Goal: Transaction & Acquisition: Obtain resource

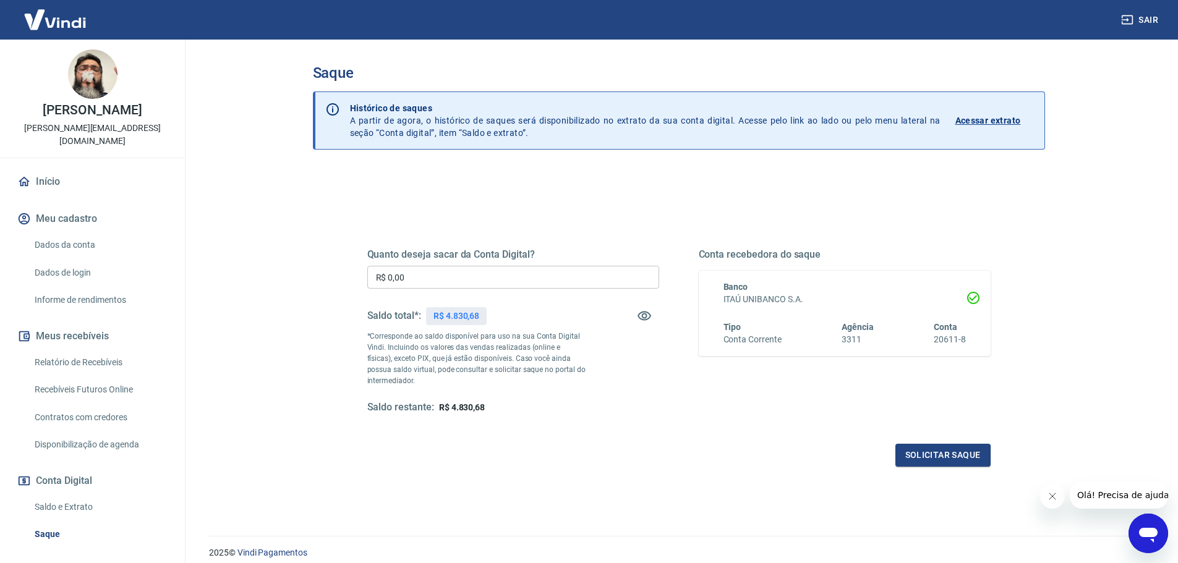
click at [522, 276] on input "R$ 0,00" at bounding box center [513, 277] width 292 height 23
click at [948, 452] on button "Solicitar saque" at bounding box center [942, 455] width 95 height 23
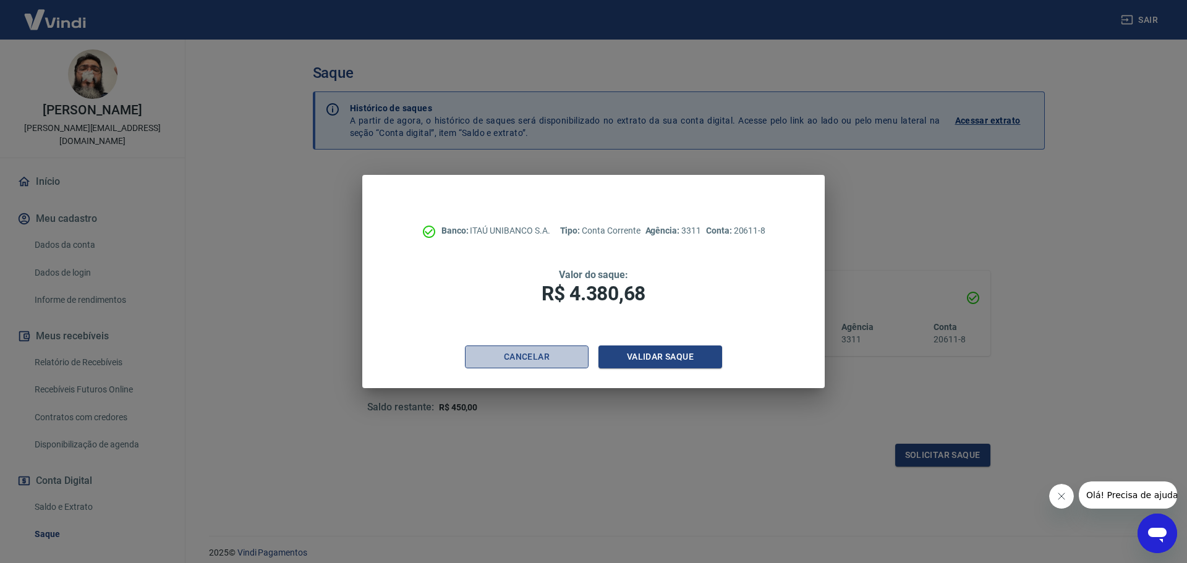
click at [504, 355] on button "Cancelar" at bounding box center [527, 357] width 124 height 23
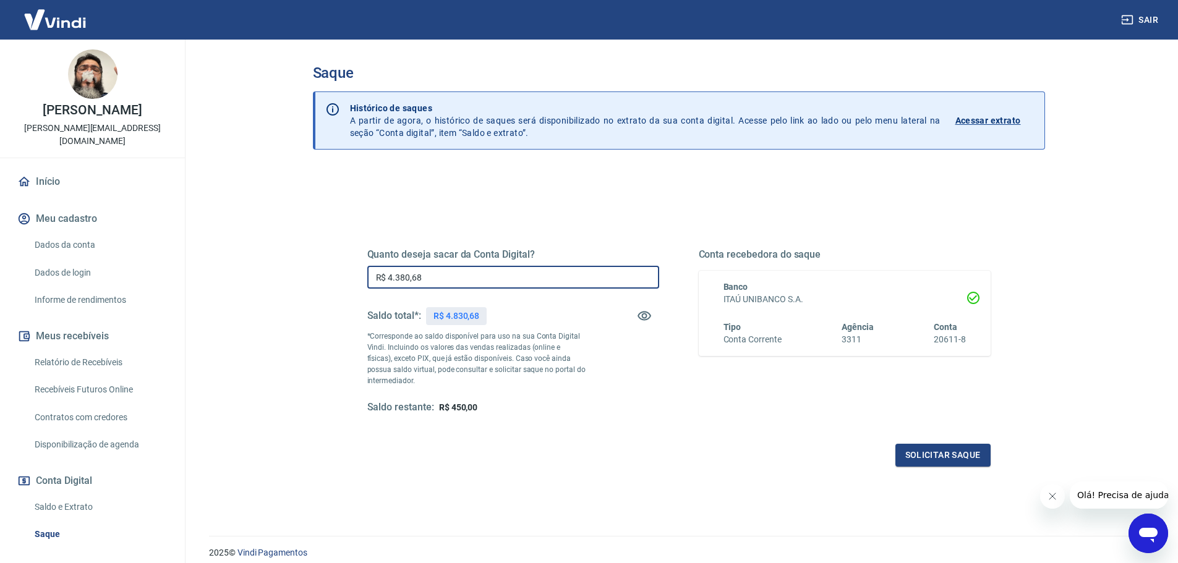
click at [466, 287] on input "R$ 4.380,68" at bounding box center [513, 277] width 292 height 23
click at [467, 318] on p "R$ 4.830,68" at bounding box center [456, 316] width 46 height 13
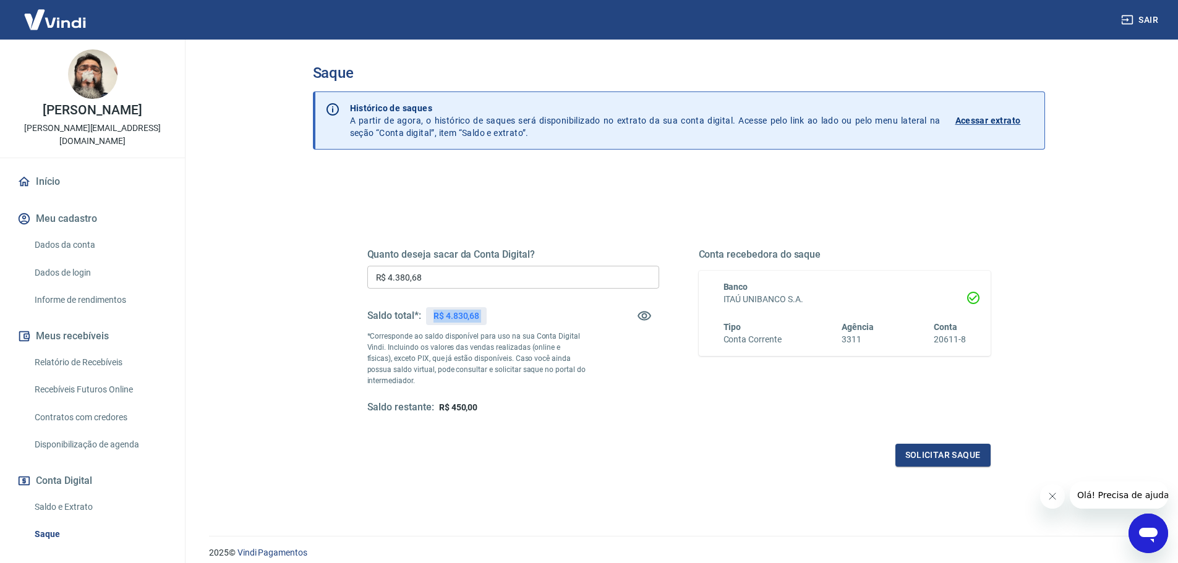
copy div "R$ 4.830,68"
click at [501, 253] on h5 "Quanto deseja sacar da Conta Digital?" at bounding box center [513, 255] width 292 height 12
click at [493, 265] on div "Quanto deseja sacar da Conta Digital? R$ 4.380,68 ​ Saldo total*: R$ 4.830,68 *…" at bounding box center [513, 332] width 292 height 166
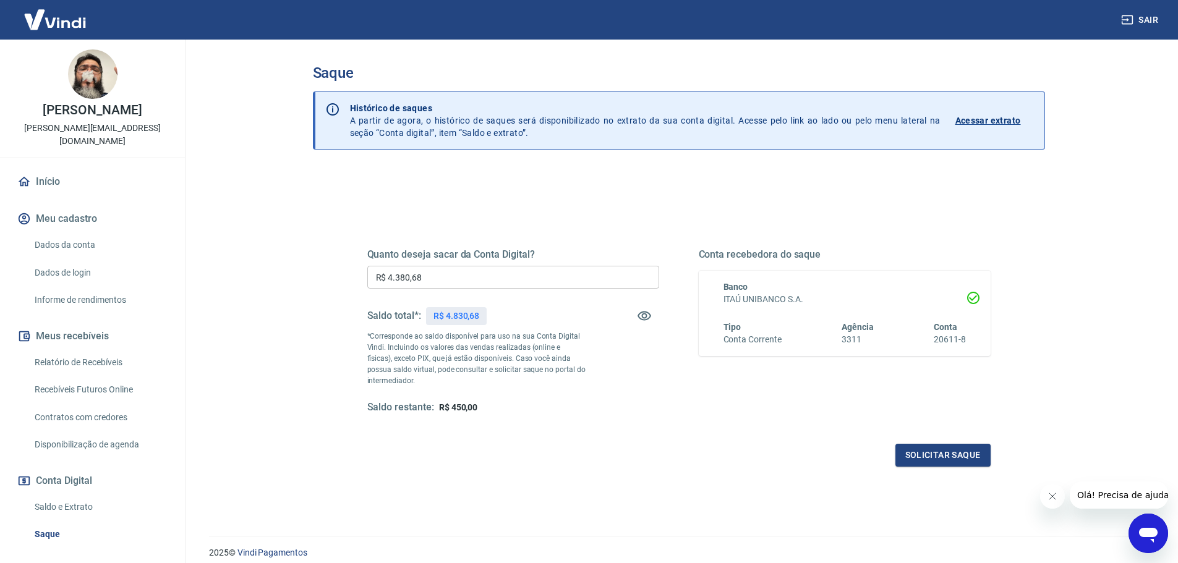
click at [489, 271] on input "R$ 4.380,68" at bounding box center [513, 277] width 292 height 23
paste input "83"
type input "R$ 4.830,68"
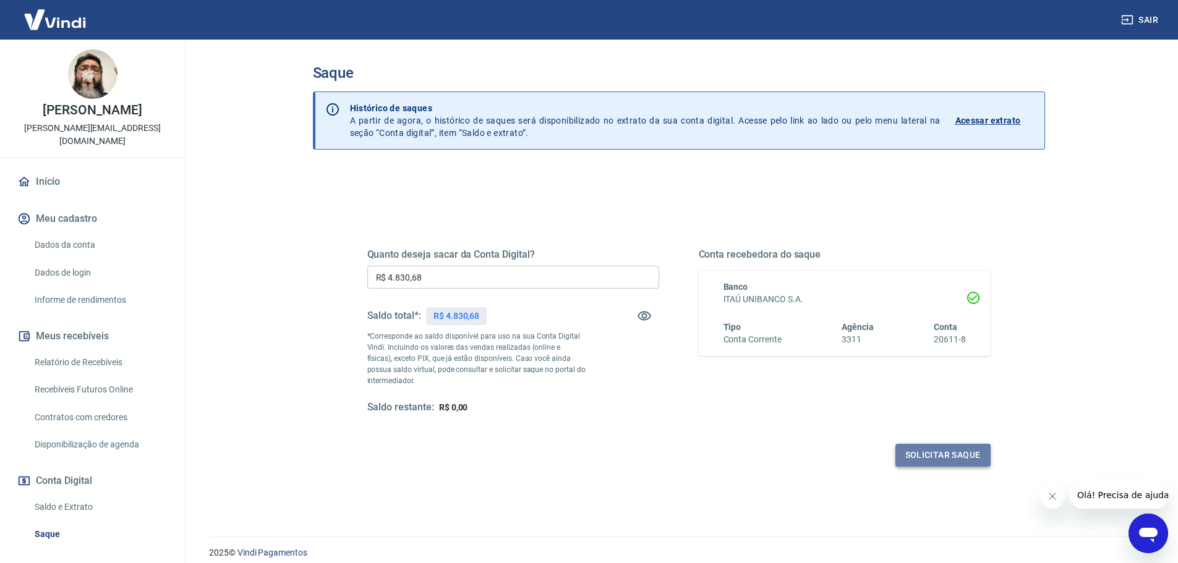
click at [959, 461] on button "Solicitar saque" at bounding box center [942, 455] width 95 height 23
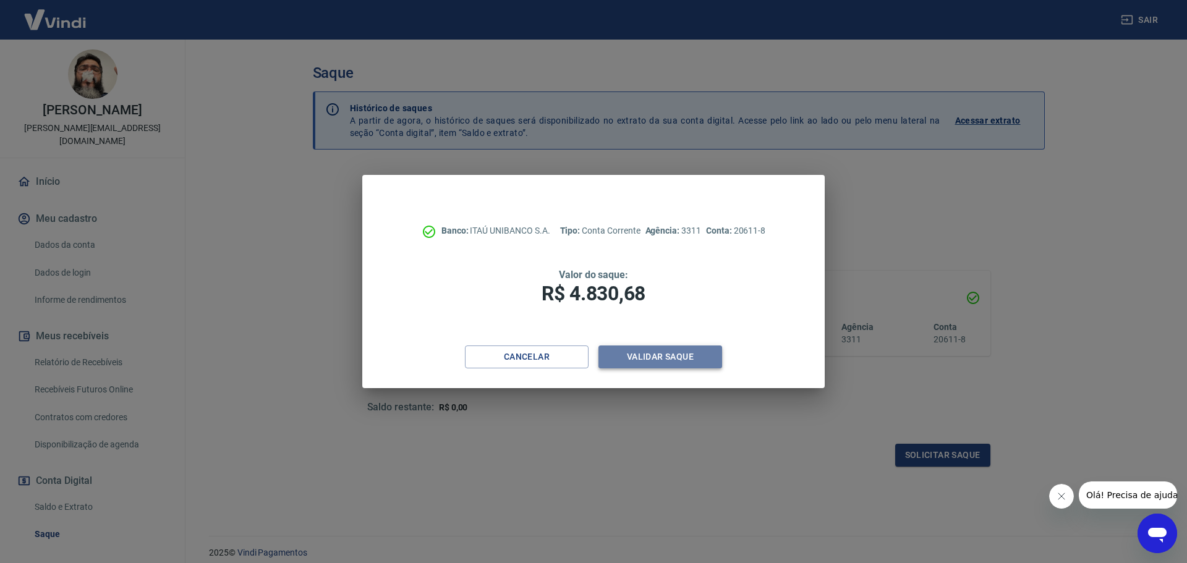
click at [693, 361] on button "Validar saque" at bounding box center [660, 357] width 124 height 23
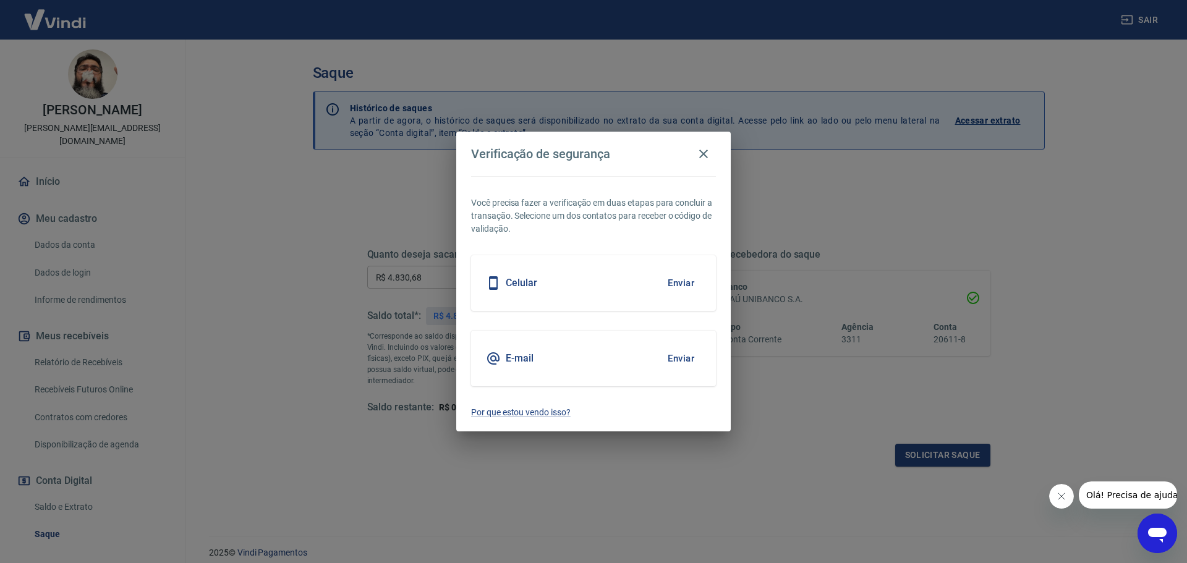
click at [563, 292] on div "Celular Enviar" at bounding box center [593, 283] width 245 height 56
click at [683, 281] on button "Enviar" at bounding box center [681, 283] width 40 height 26
click at [680, 283] on button "Enviar" at bounding box center [681, 283] width 40 height 26
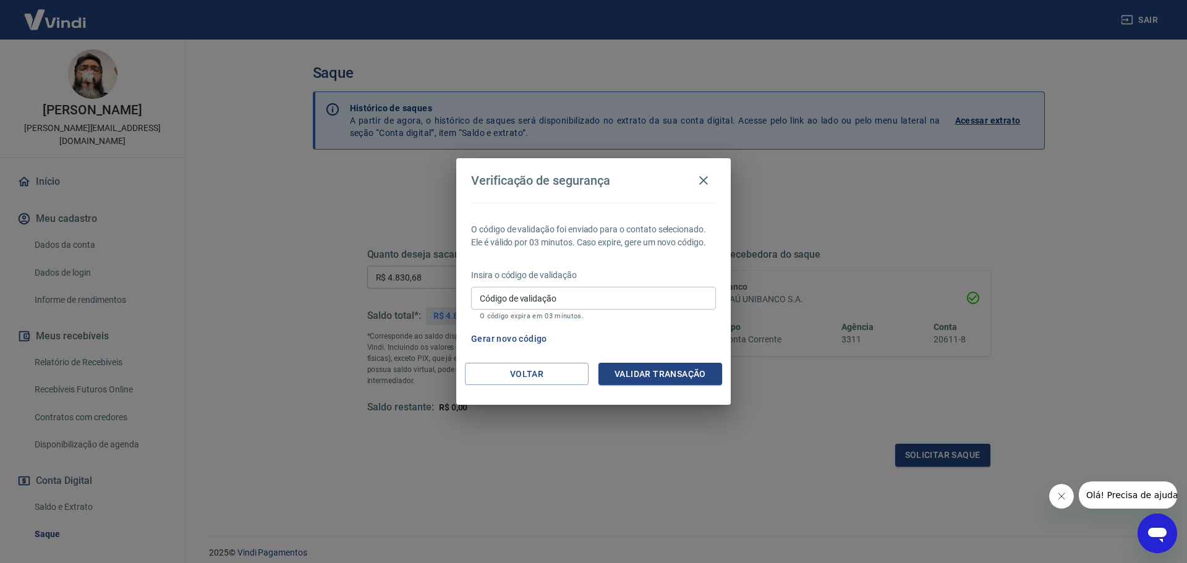
click at [558, 292] on input "Código de validação" at bounding box center [593, 298] width 245 height 23
type input "130634"
click at [682, 366] on button "Validar transação" at bounding box center [660, 374] width 124 height 23
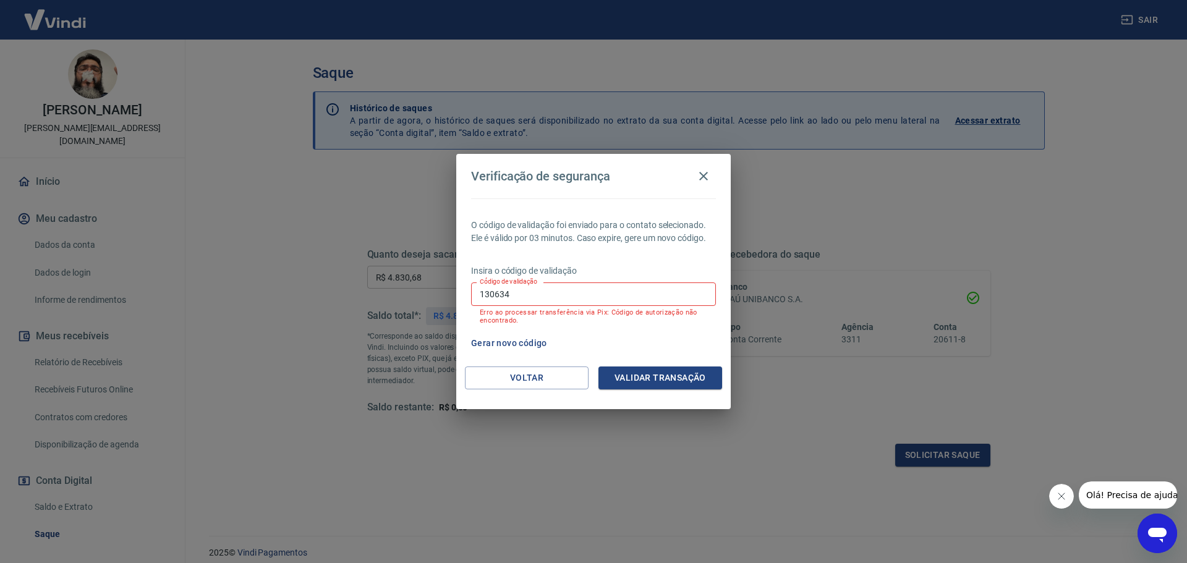
click at [511, 342] on button "Gerar novo código" at bounding box center [509, 343] width 86 height 23
click at [700, 179] on icon "button" at bounding box center [703, 176] width 15 height 15
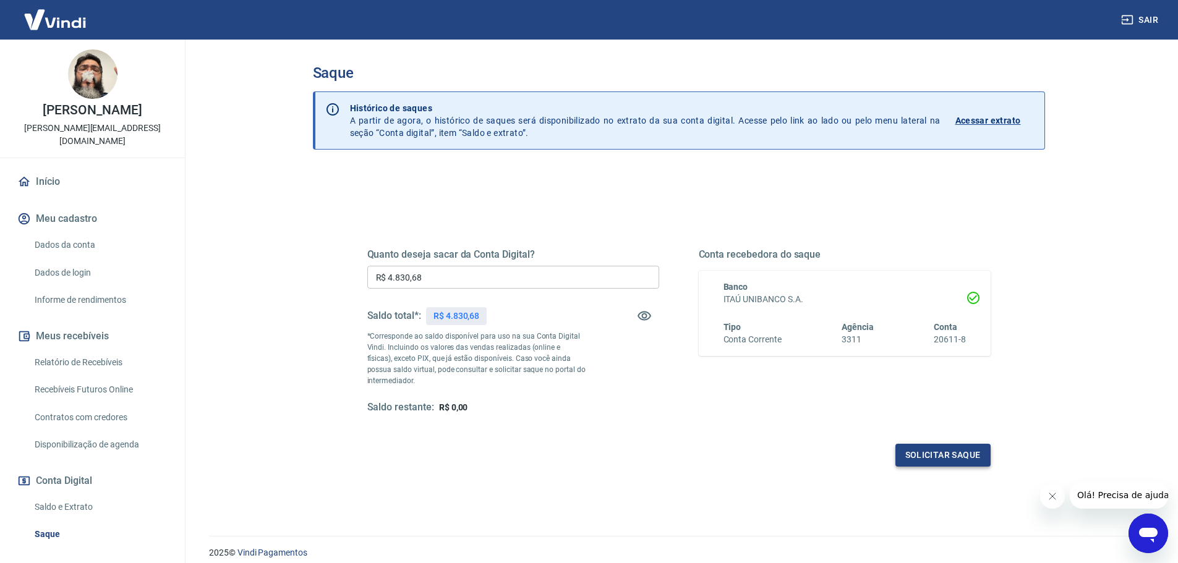
click at [906, 445] on button "Solicitar saque" at bounding box center [942, 455] width 95 height 23
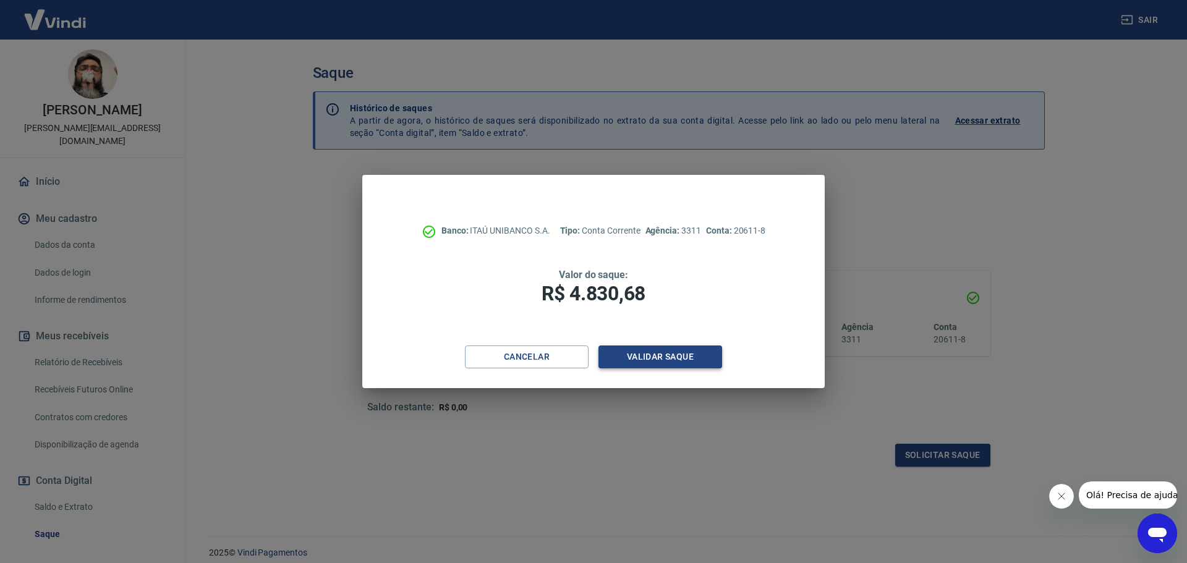
click at [671, 347] on button "Validar saque" at bounding box center [660, 357] width 124 height 23
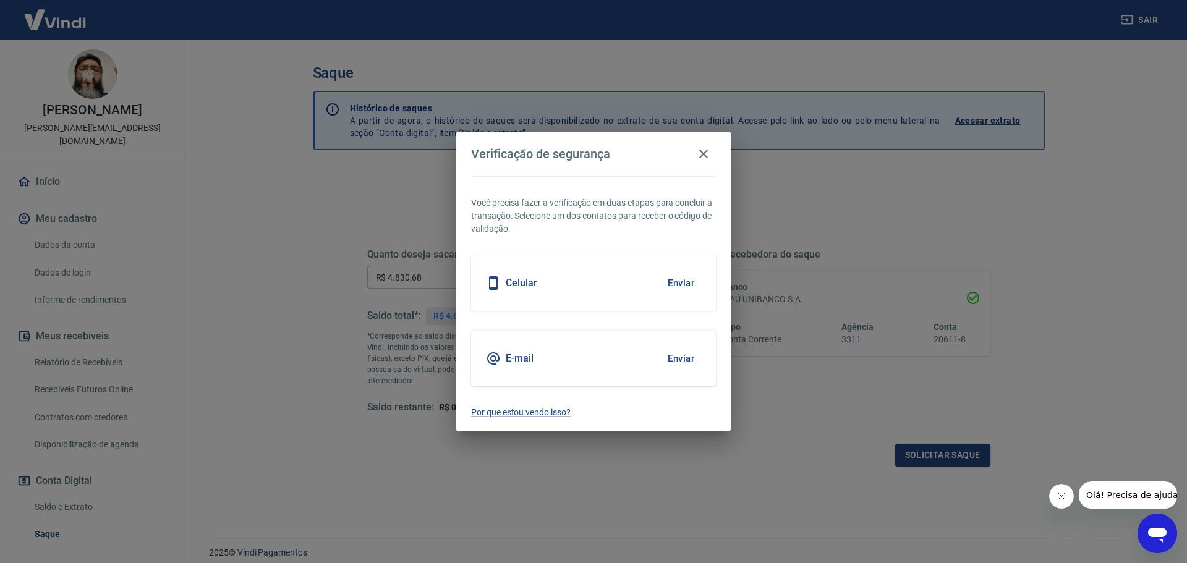
click at [602, 366] on div "E-mail Enviar" at bounding box center [593, 359] width 245 height 56
click at [671, 360] on button "Enviar" at bounding box center [681, 359] width 40 height 26
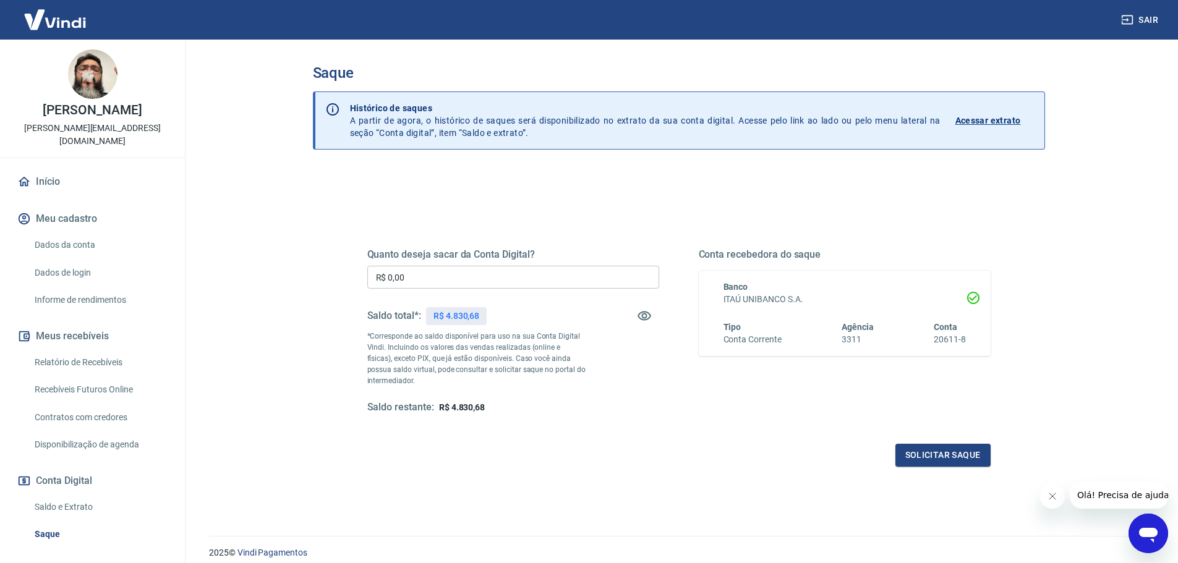
click at [456, 315] on p "R$ 4.830,68" at bounding box center [456, 316] width 46 height 13
copy div "R$ 4.830,68"
click at [462, 283] on input "R$ 0,00" at bounding box center [513, 277] width 292 height 23
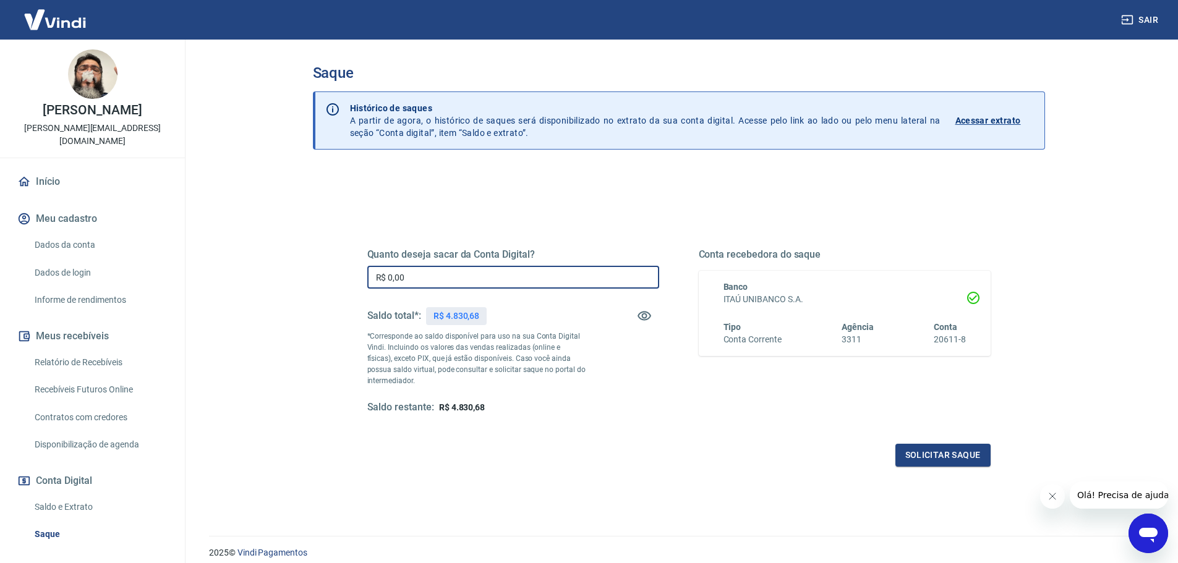
click at [462, 283] on input "R$ 0,00" at bounding box center [513, 277] width 292 height 23
paste input "4.830,68"
type input "R$ 4.830,68"
click at [966, 450] on button "Solicitar saque" at bounding box center [942, 455] width 95 height 23
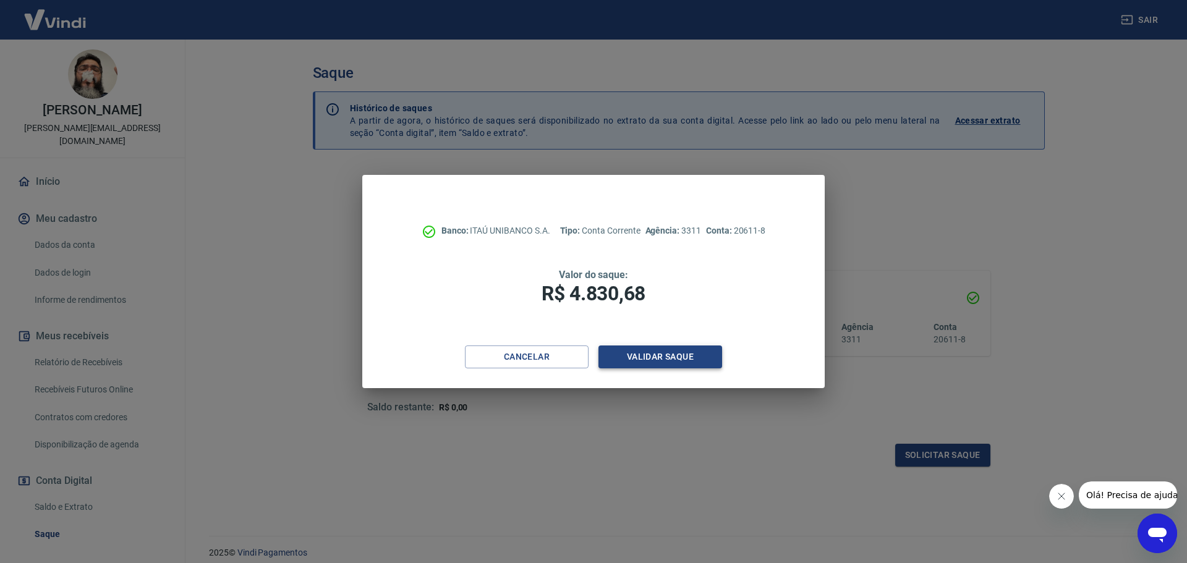
click at [691, 354] on button "Validar saque" at bounding box center [660, 357] width 124 height 23
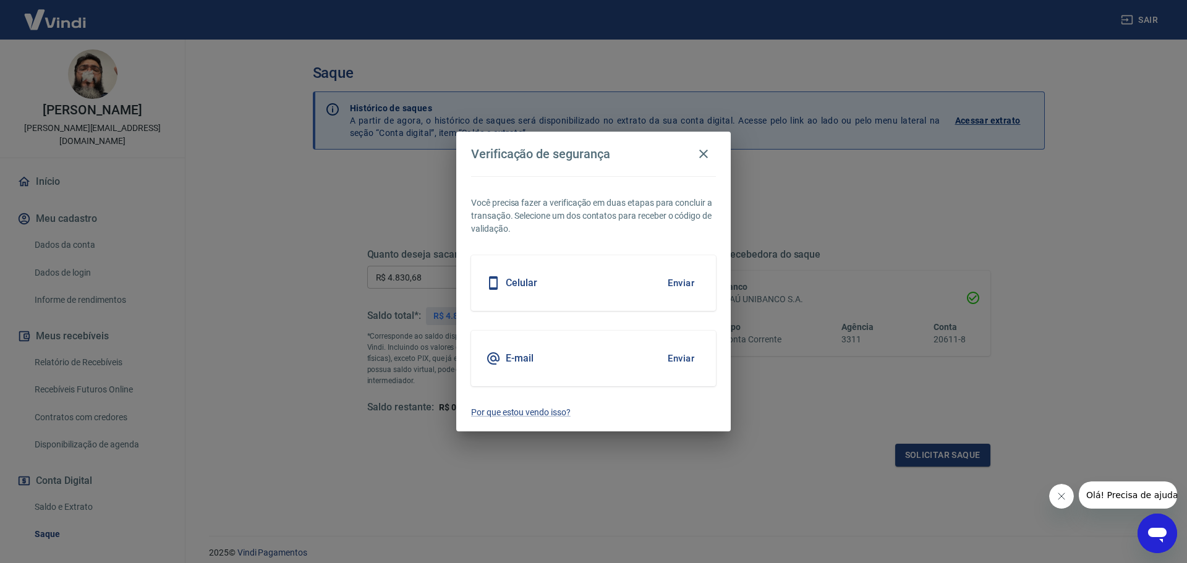
click at [681, 287] on button "Enviar" at bounding box center [681, 283] width 40 height 26
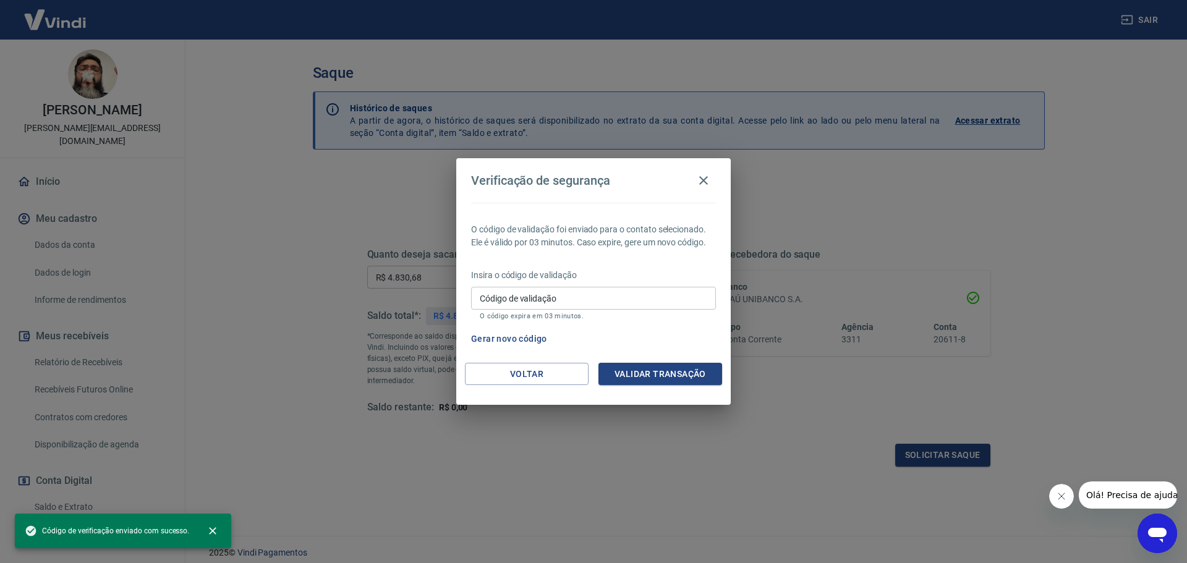
click at [570, 294] on input "Código de validação" at bounding box center [593, 298] width 245 height 23
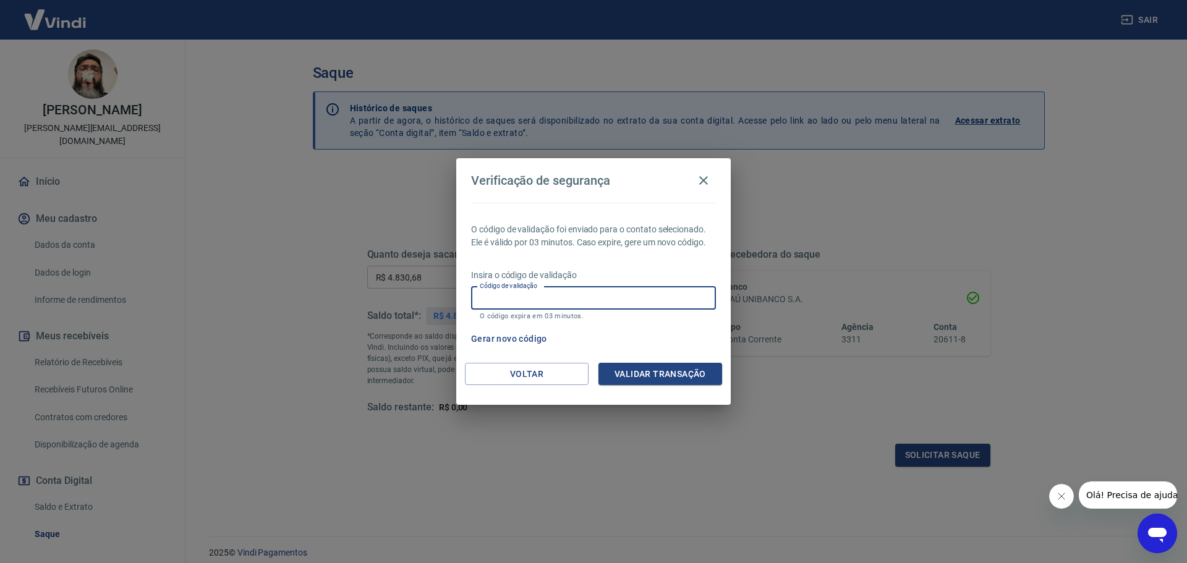
click at [559, 304] on input "Código de validação" at bounding box center [593, 298] width 245 height 23
click at [600, 297] on input "Código de validação" at bounding box center [593, 298] width 245 height 23
drag, startPoint x: 582, startPoint y: 334, endPoint x: 568, endPoint y: 333, distance: 14.9
click at [582, 334] on div "Gerar novo código" at bounding box center [591, 339] width 250 height 23
click at [610, 301] on input "Código de validação" at bounding box center [593, 298] width 245 height 23
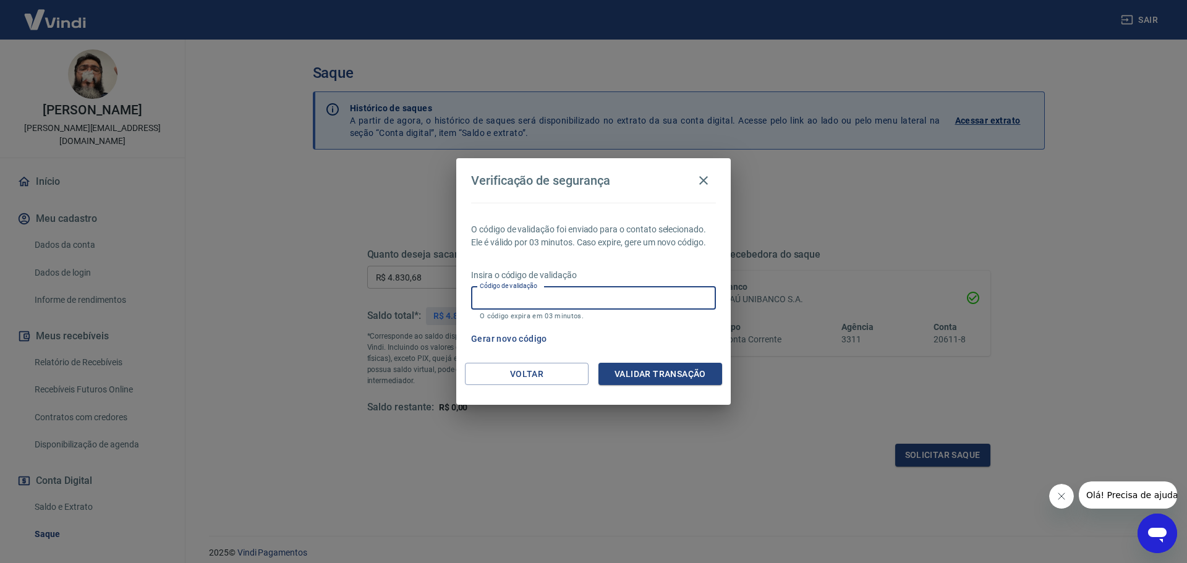
click at [486, 352] on div "O código de validação foi enviado para o contato selecionado. Ele é válido por …" at bounding box center [593, 283] width 275 height 160
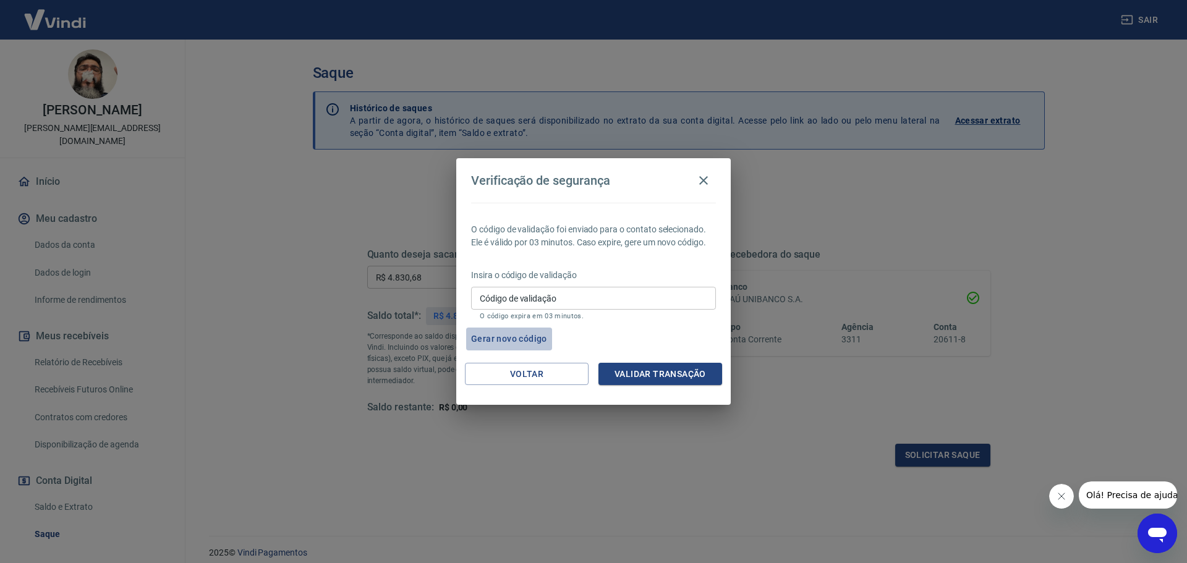
click at [509, 346] on button "Gerar novo código" at bounding box center [509, 339] width 86 height 23
click at [520, 372] on button "Voltar" at bounding box center [527, 374] width 124 height 23
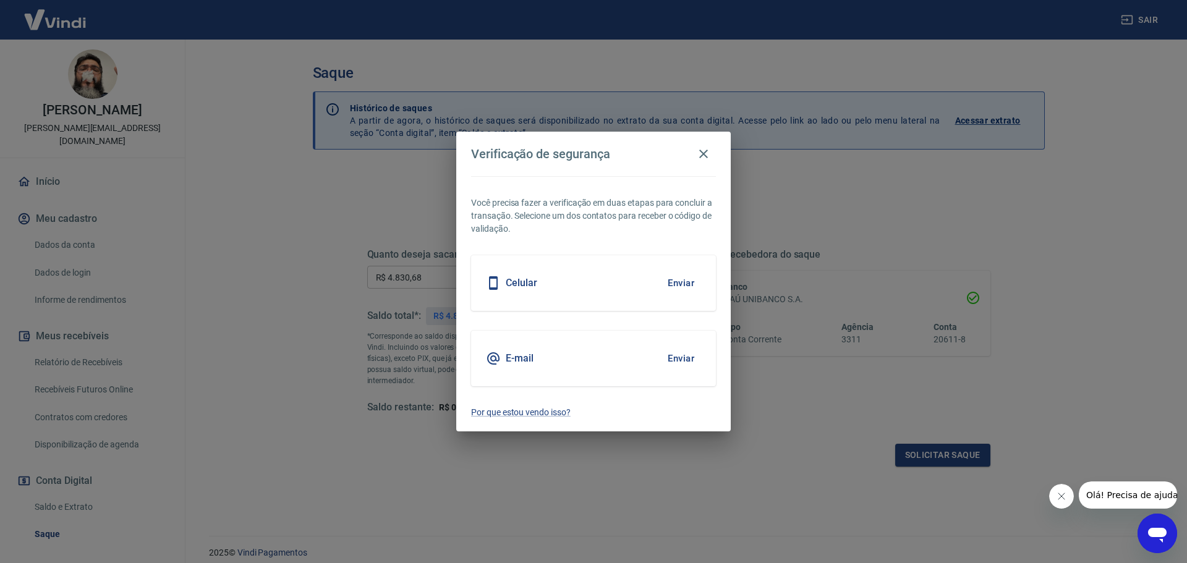
click at [678, 355] on button "Enviar" at bounding box center [681, 359] width 40 height 26
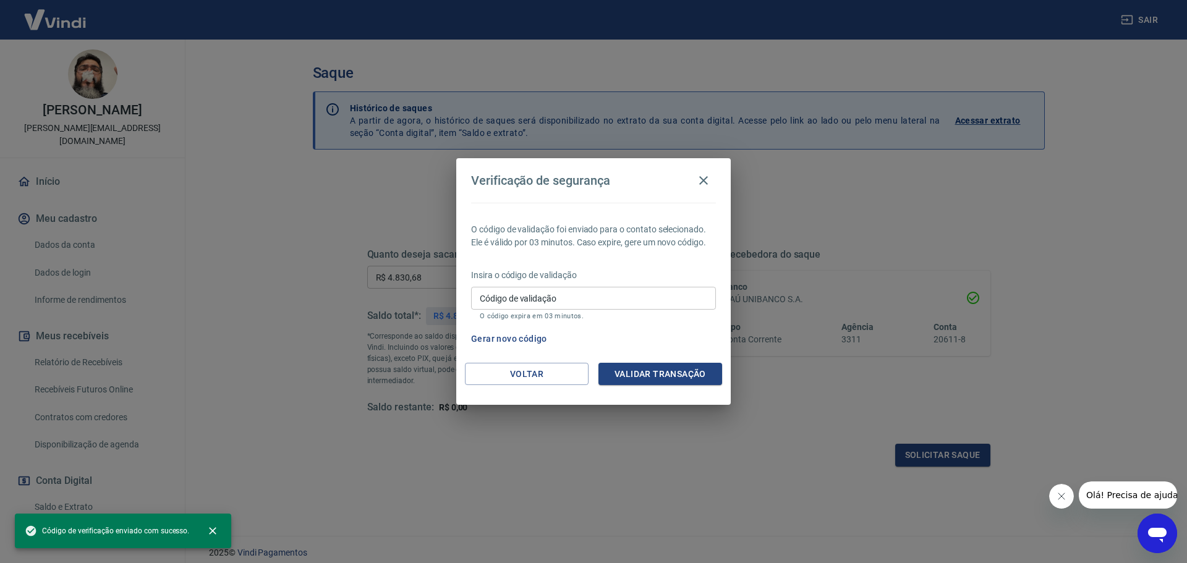
click at [648, 291] on input "Código de validação" at bounding box center [593, 298] width 245 height 23
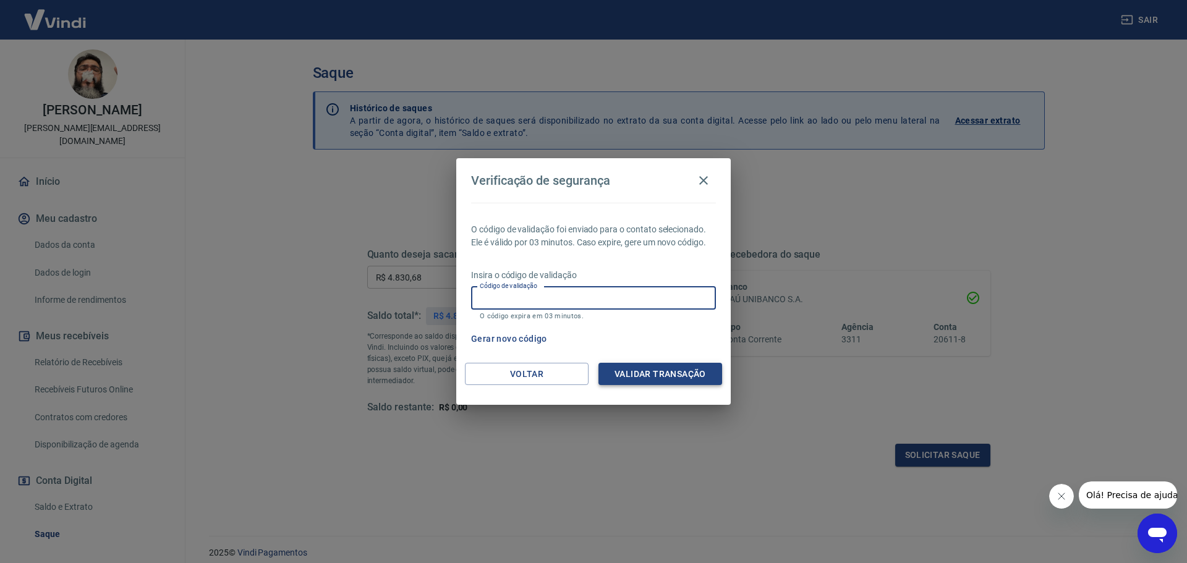
paste input "800941"
type input "800941"
click at [662, 367] on button "Validar transação" at bounding box center [660, 374] width 124 height 23
